Goal: Transaction & Acquisition: Purchase product/service

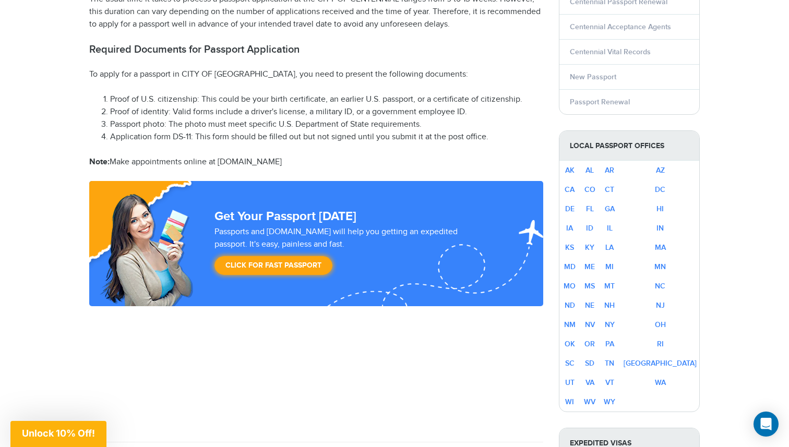
scroll to position [531, 0]
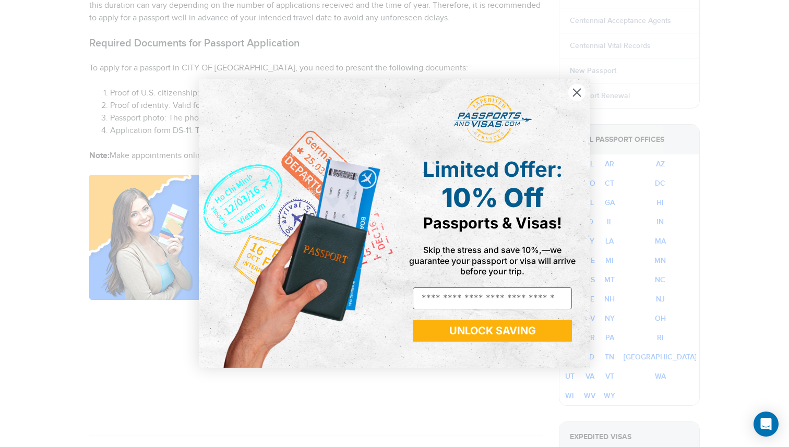
click at [578, 92] on circle "Close dialog" at bounding box center [576, 92] width 17 height 17
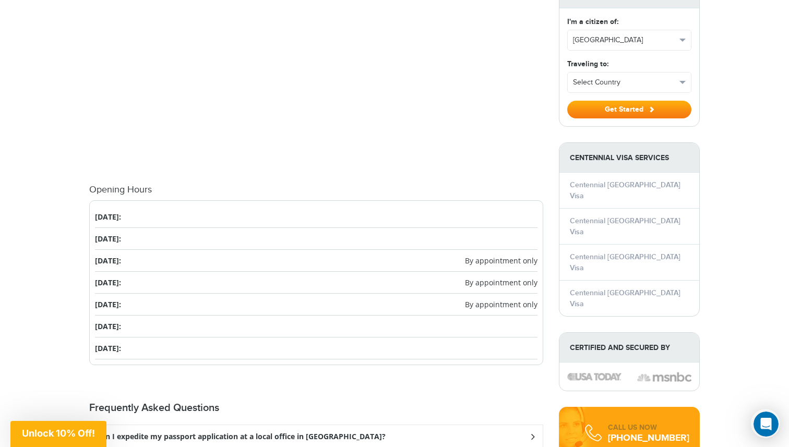
scroll to position [977, 0]
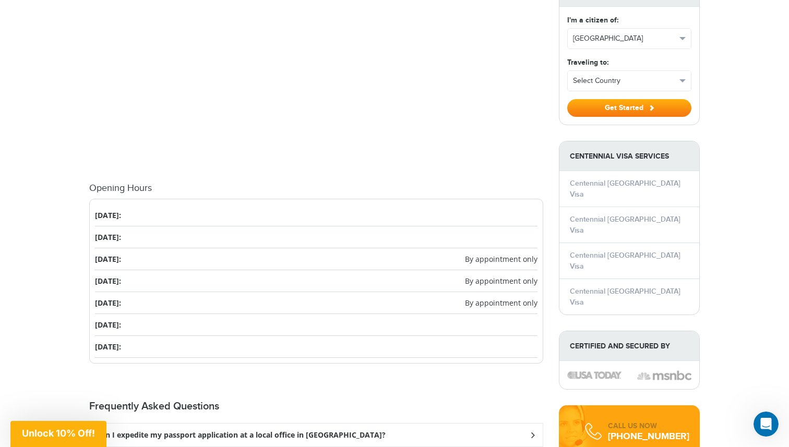
click at [138, 323] on li "[DATE]:" at bounding box center [316, 325] width 443 height 22
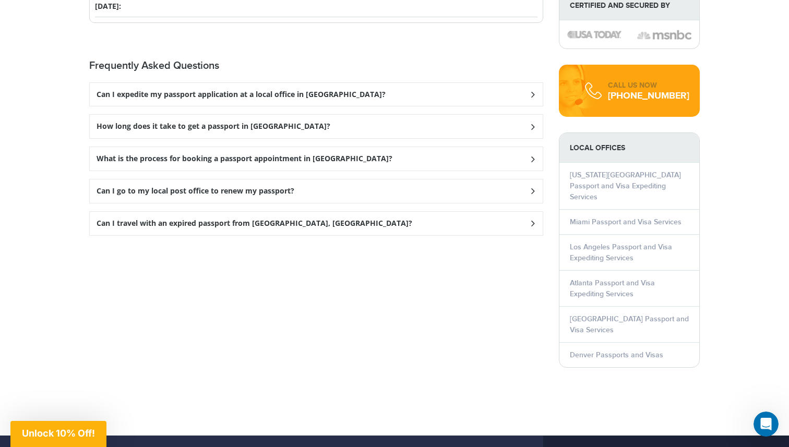
scroll to position [1334, 0]
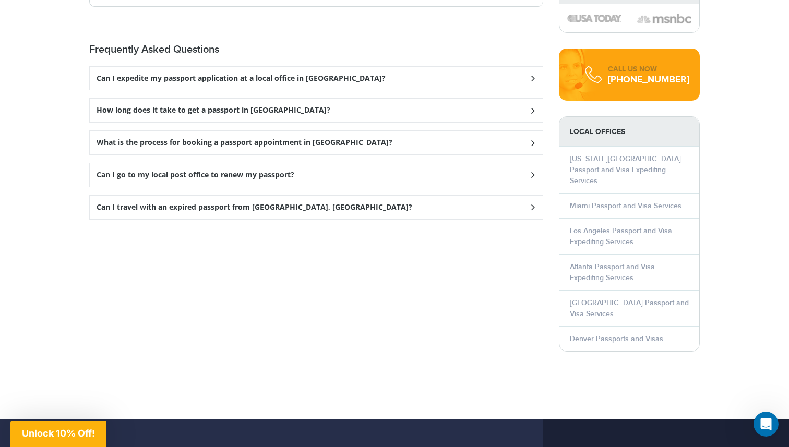
click at [341, 115] on div "How long does it take to get a passport in [GEOGRAPHIC_DATA]?" at bounding box center [316, 110] width 453 height 23
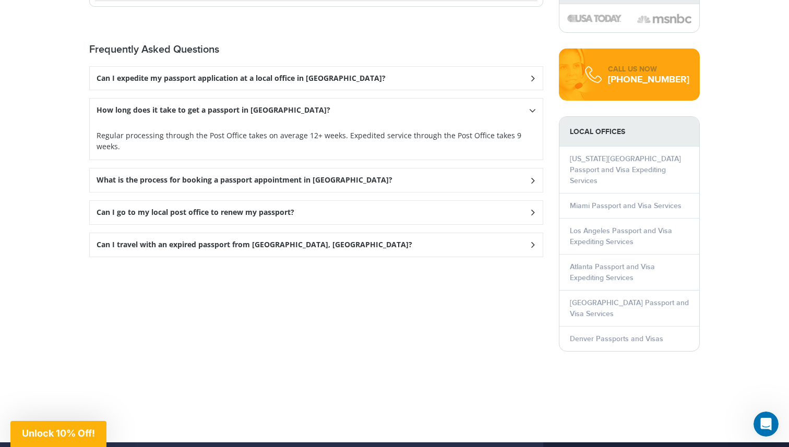
click at [320, 169] on div "What is the process for booking a passport appointment in [GEOGRAPHIC_DATA]?" at bounding box center [316, 180] width 453 height 23
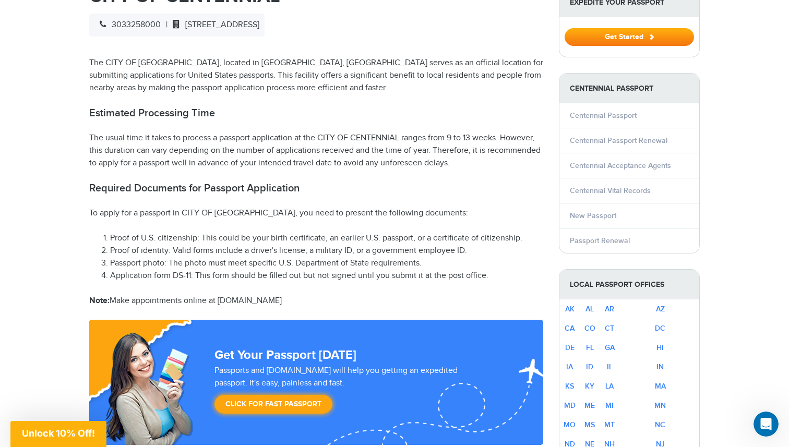
scroll to position [295, 0]
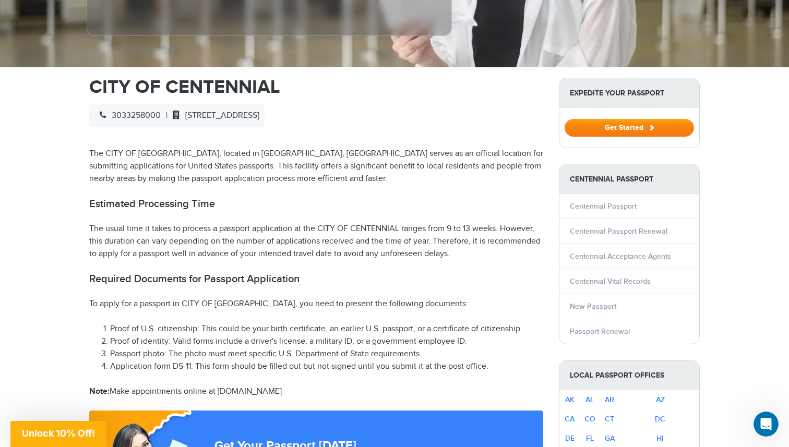
click at [608, 135] on button "Get Started" at bounding box center [629, 128] width 129 height 18
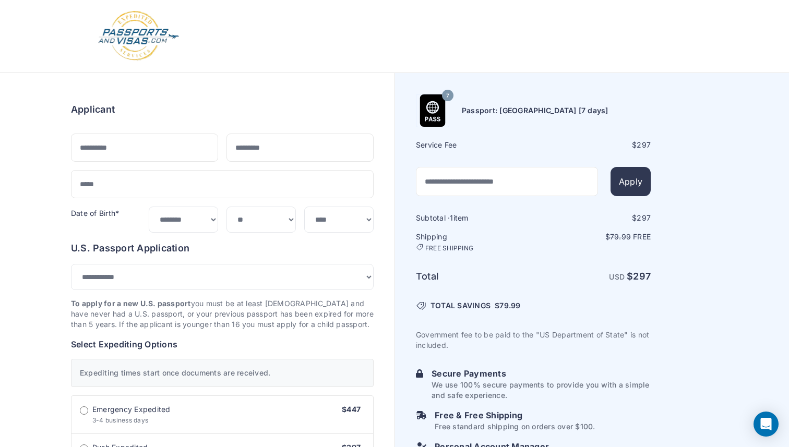
select select "***"
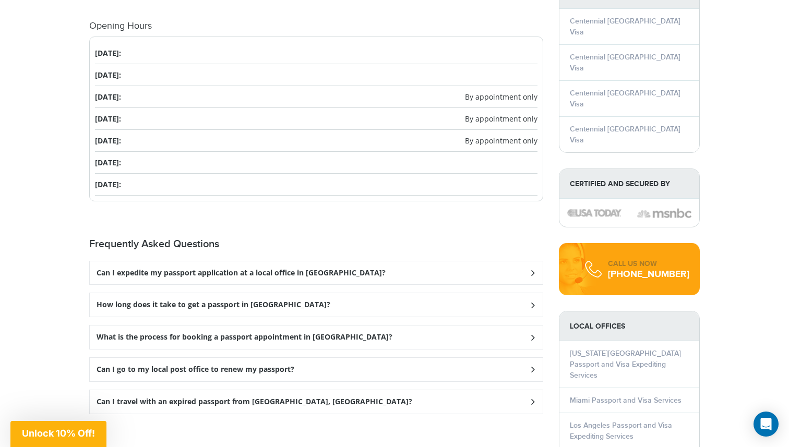
scroll to position [1229, 0]
